Goal: Navigation & Orientation: Find specific page/section

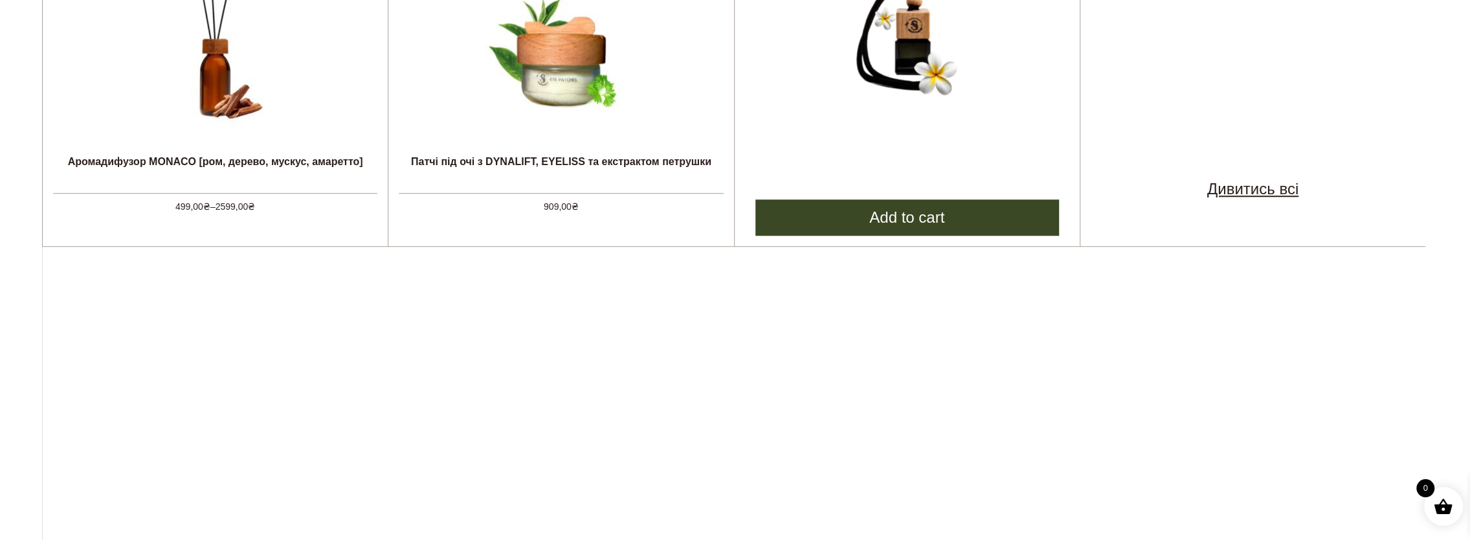
scroll to position [777, 0]
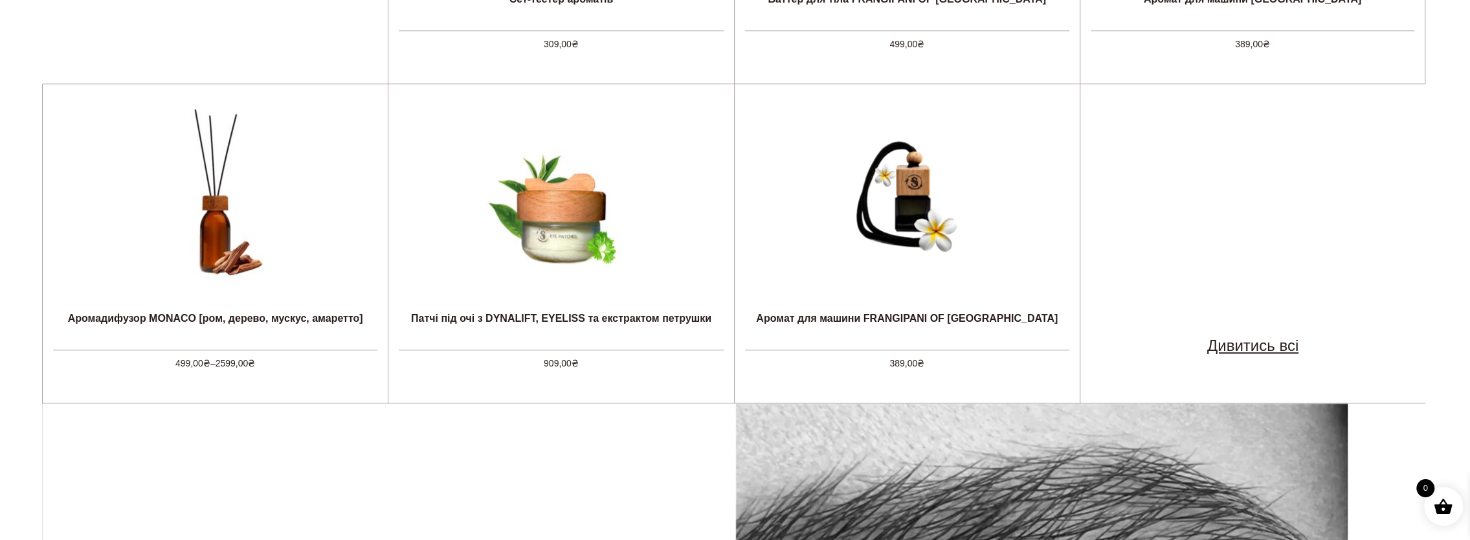
click at [1240, 344] on link "Дивитись всі" at bounding box center [1252, 345] width 91 height 23
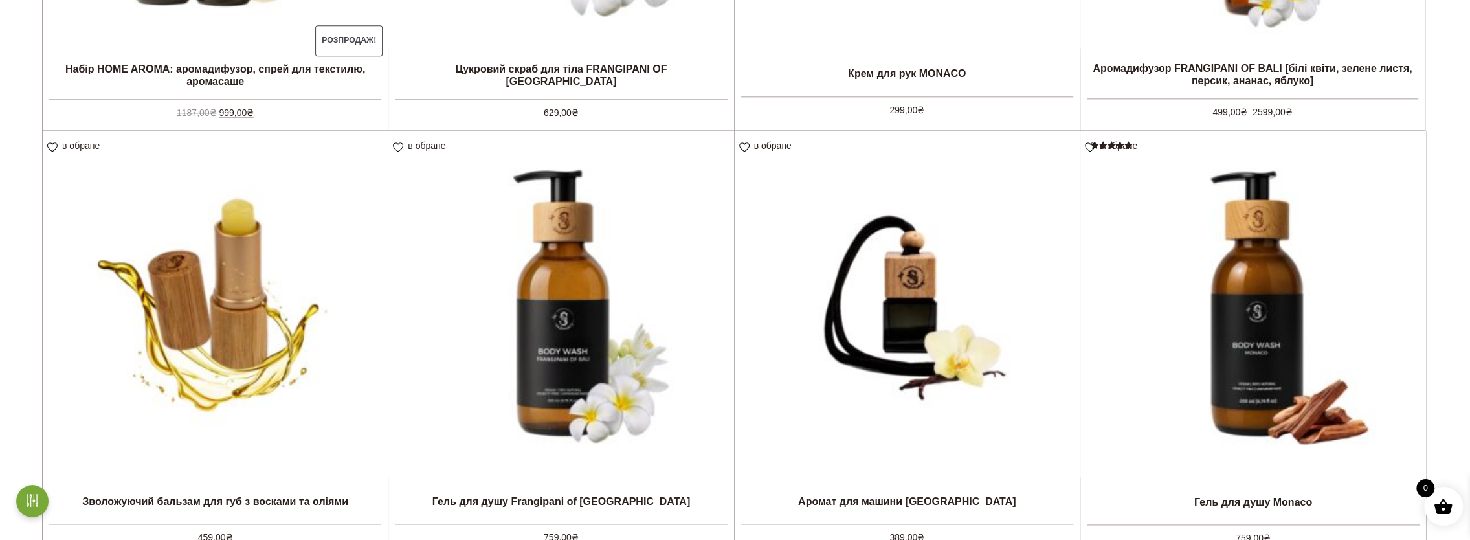
scroll to position [1618, 0]
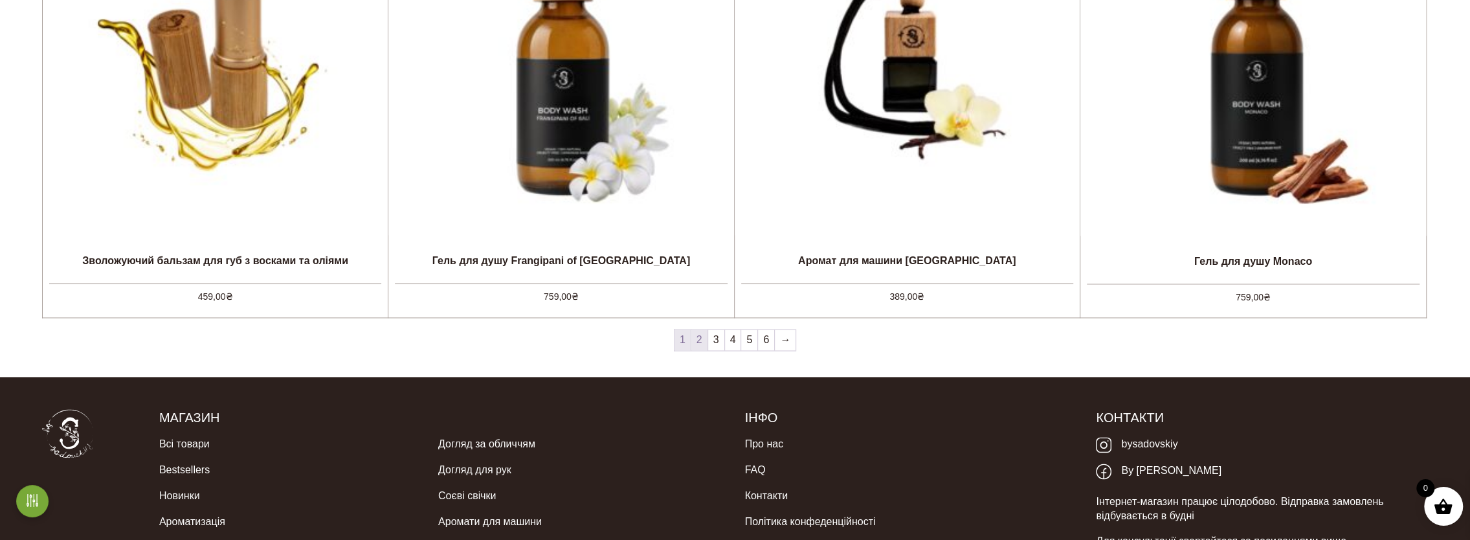
click at [700, 344] on link "2" at bounding box center [699, 339] width 16 height 21
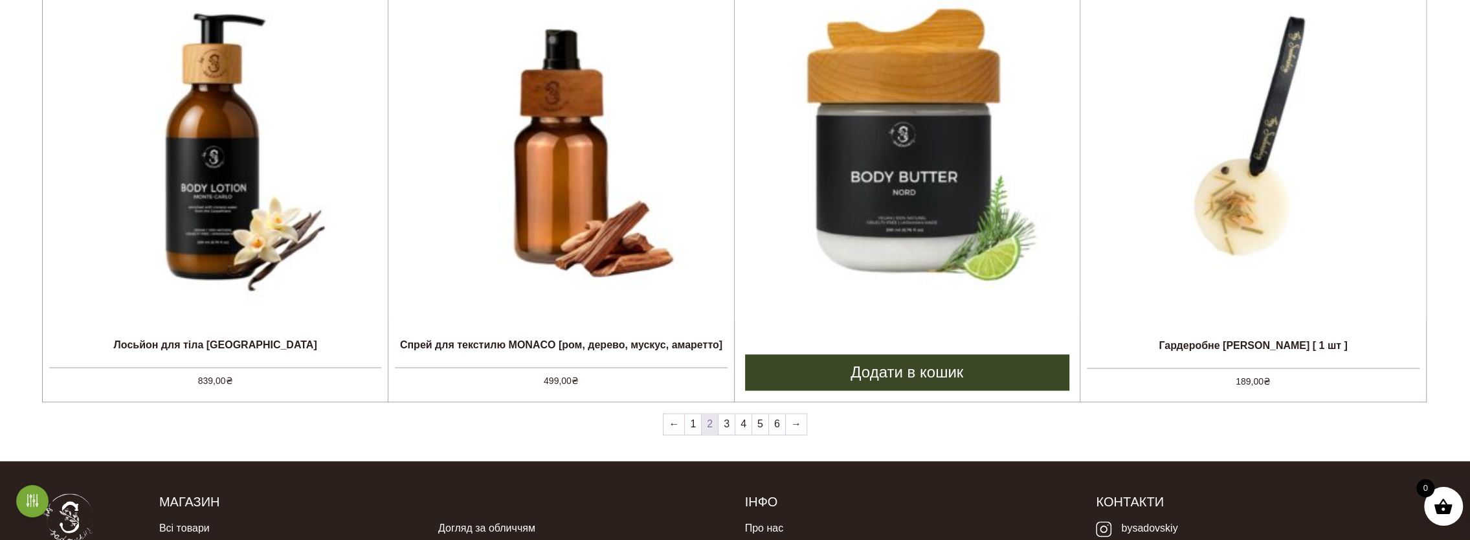
scroll to position [1553, 0]
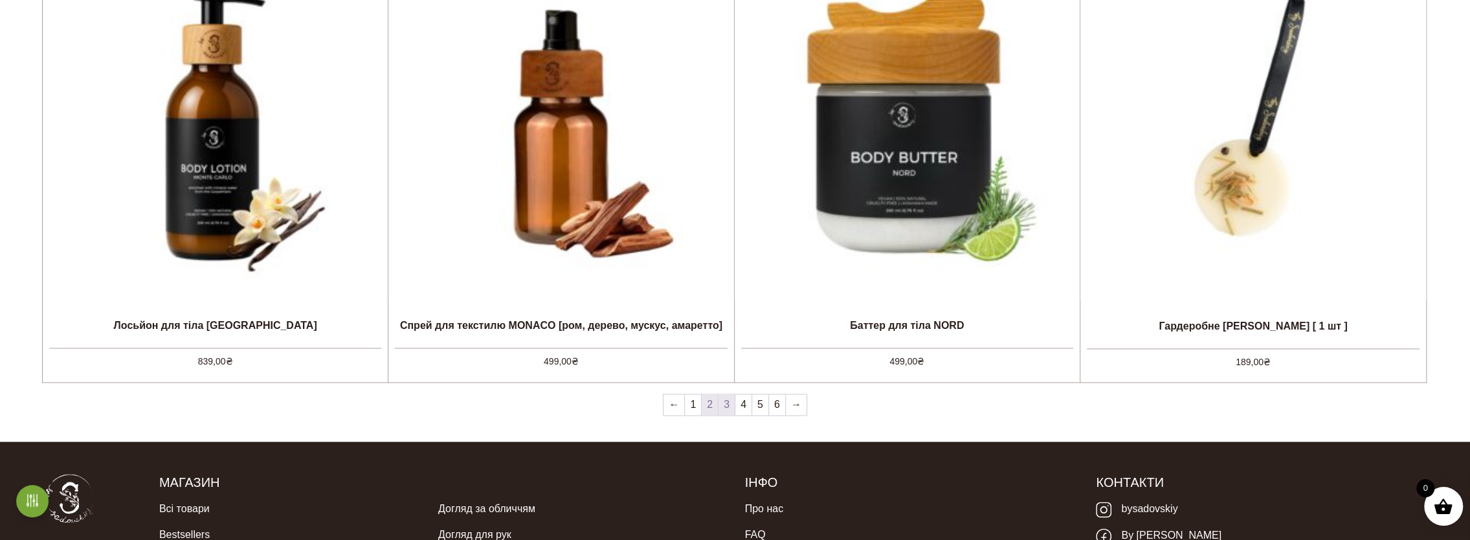
click at [730, 404] on link "3" at bounding box center [726, 404] width 16 height 21
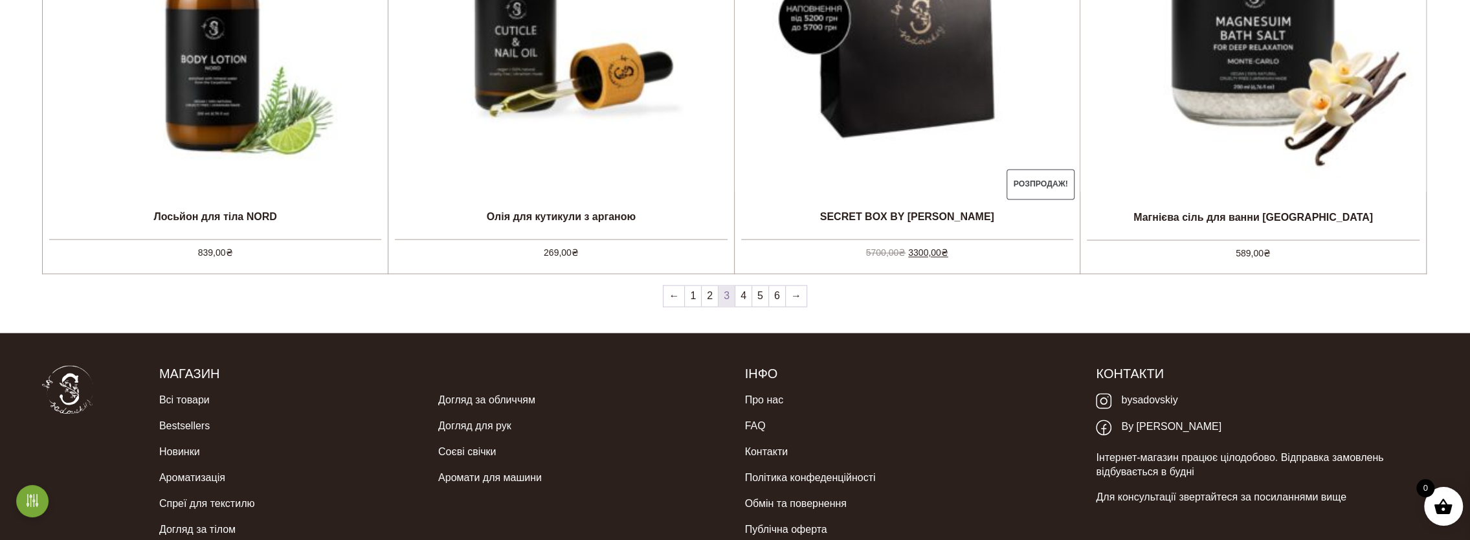
scroll to position [1762, 0]
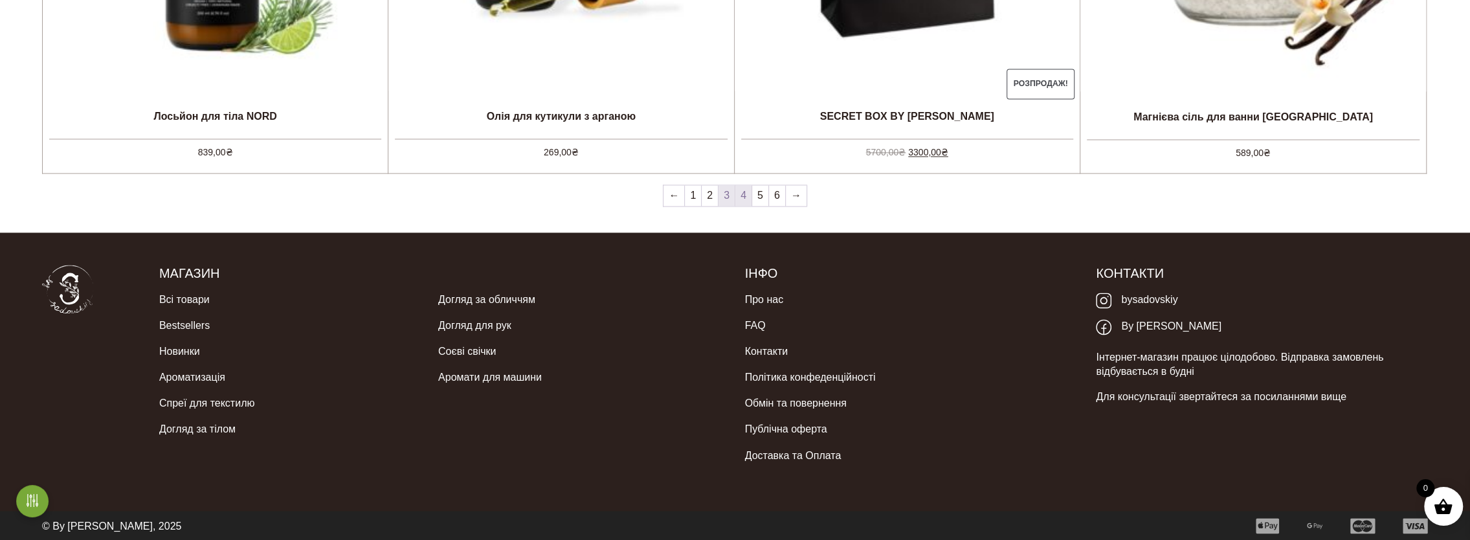
click at [742, 198] on link "4" at bounding box center [743, 195] width 16 height 21
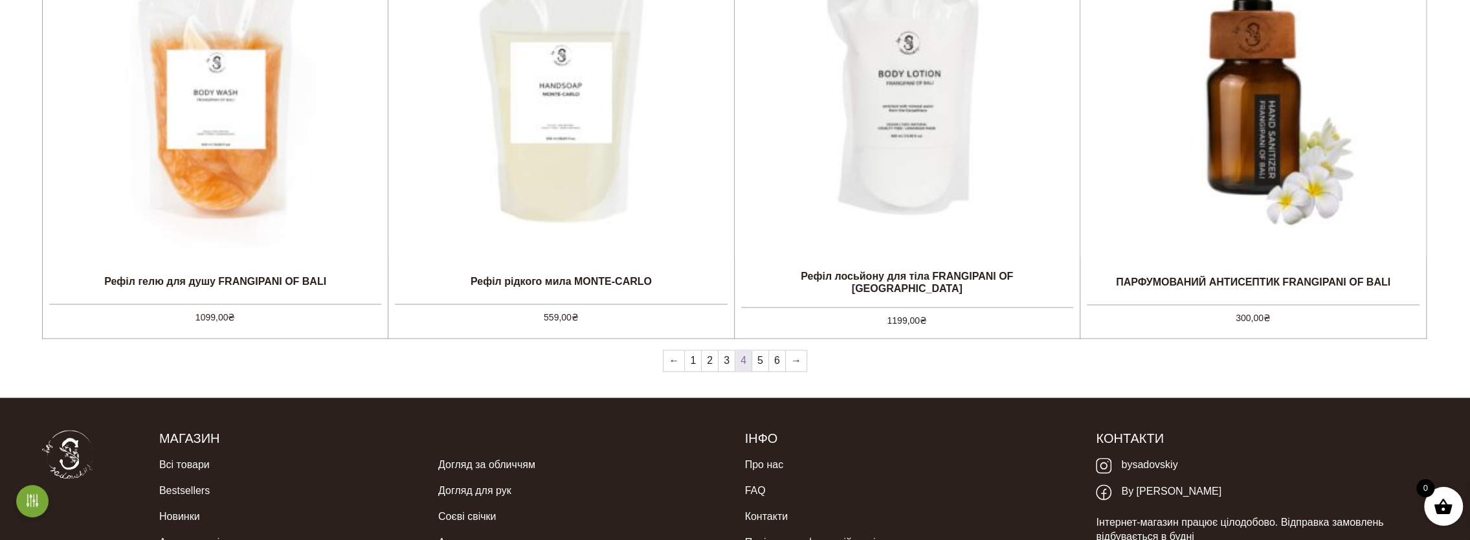
scroll to position [1762, 0]
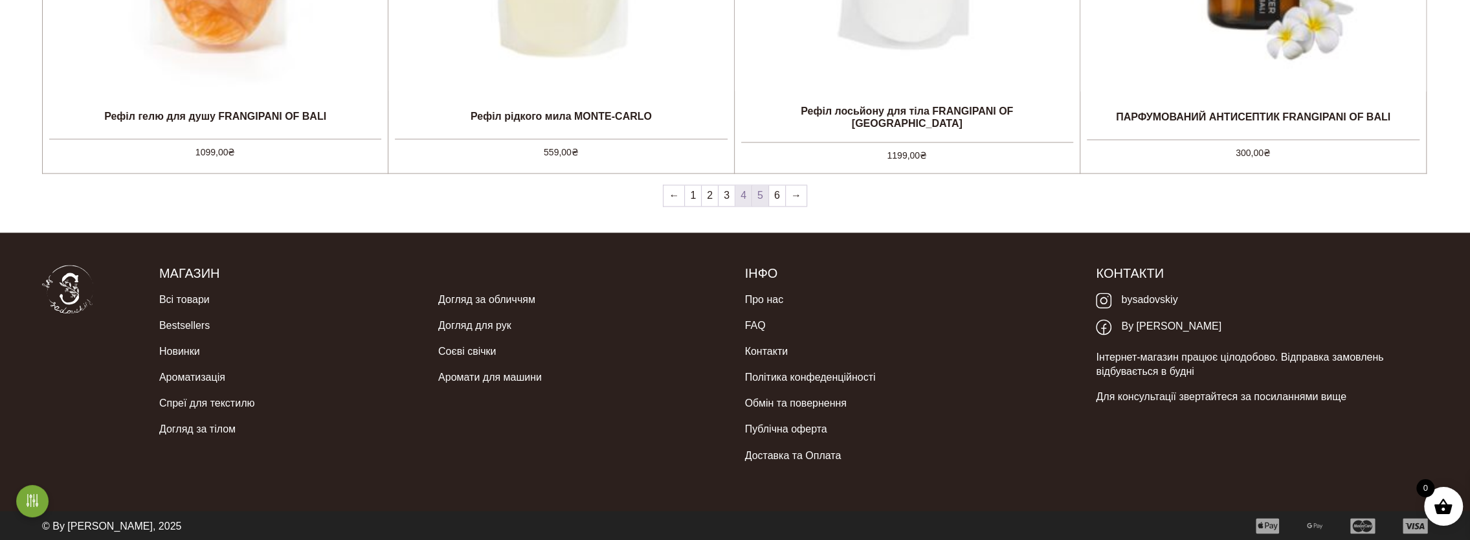
click at [761, 196] on link "5" at bounding box center [760, 195] width 16 height 21
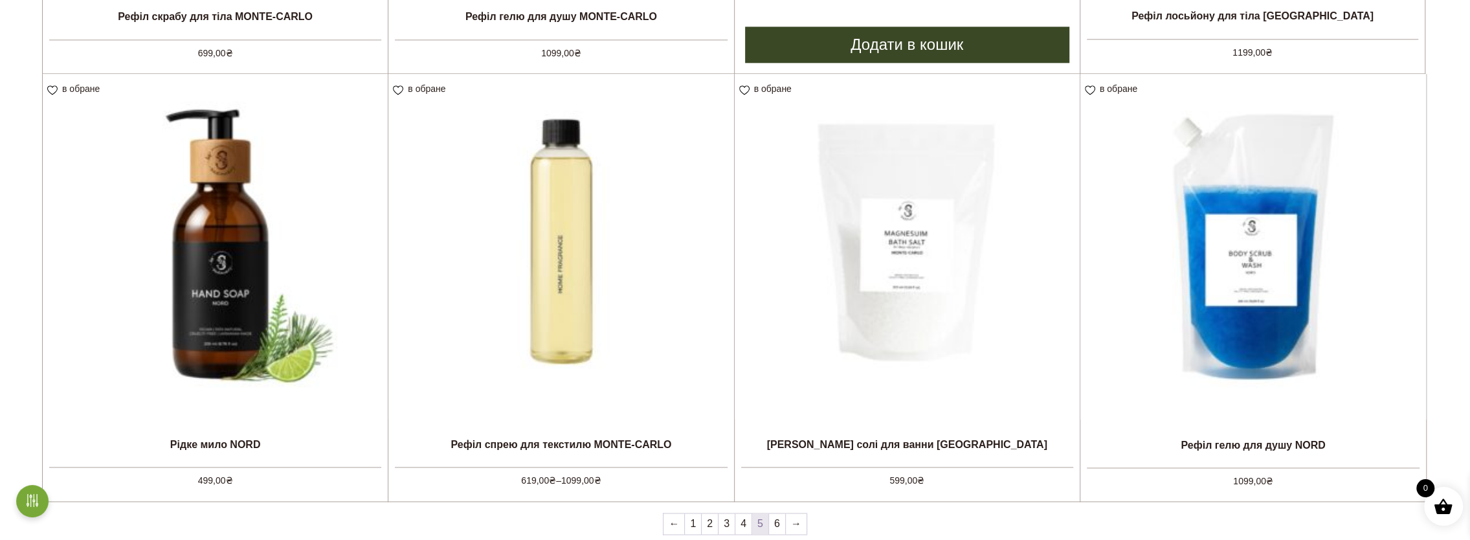
scroll to position [1553, 0]
